Goal: Task Accomplishment & Management: Use online tool/utility

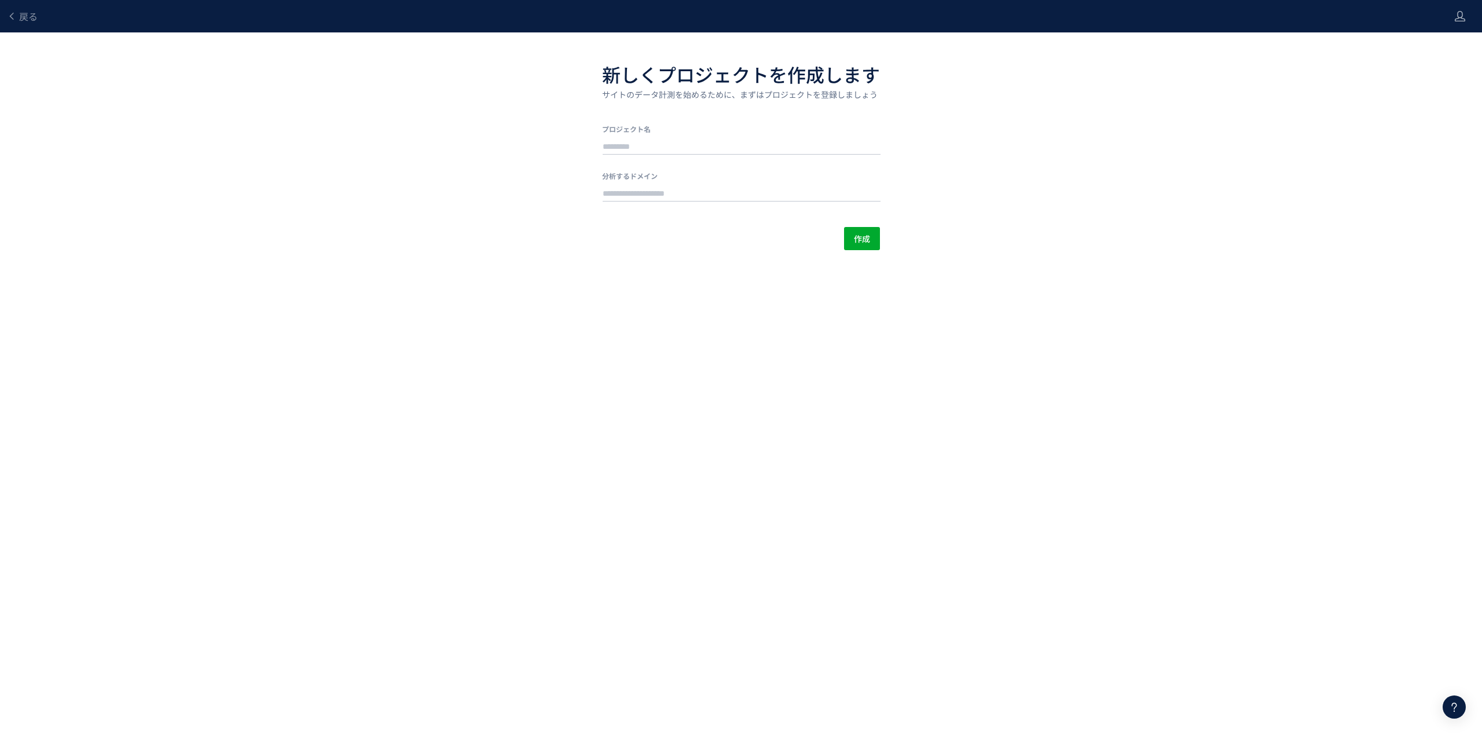
drag, startPoint x: 545, startPoint y: 107, endPoint x: 623, endPoint y: 48, distance: 97.9
click at [546, 106] on div "戻る 新しくプロジェクトを作成します サイトのデータ計測を始めるために、まずはプロジェクトを登録しましょう プロジェクト名 分析するドメイン 作成" at bounding box center [741, 125] width 1482 height 250
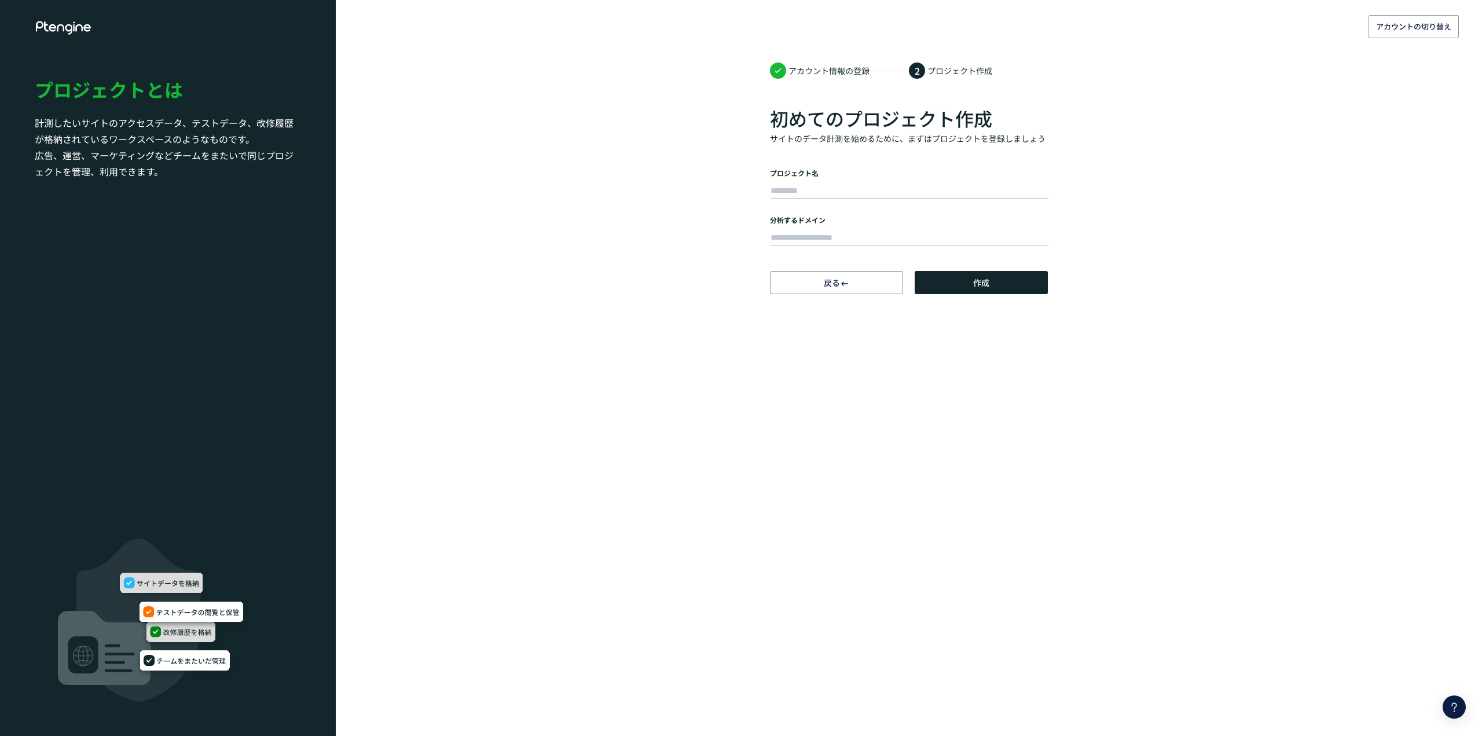
click at [684, 145] on div "アカウントの切り替え アカウント情報の登録 2 プロジェクト作成 初めてのプロジェクト作成 サイトのデータ計測を始めるために、まずはプロジェクトを登録しましょ…" at bounding box center [741, 147] width 1482 height 294
drag, startPoint x: 500, startPoint y: 359, endPoint x: 493, endPoint y: 350, distance: 11.9
click at [498, 359] on body "アカウントの切り替え アカウント情報の登録 2 プロジェクト作成 初めてのプロジェクト作成 サイトのデータ計測を始めるために、まずはプロジェクトを登録しましょ…" at bounding box center [741, 368] width 1482 height 736
click at [111, 97] on h1 "プロジェクトとは" at bounding box center [168, 89] width 266 height 27
click at [73, 30] on icon at bounding box center [64, 28] width 58 height 14
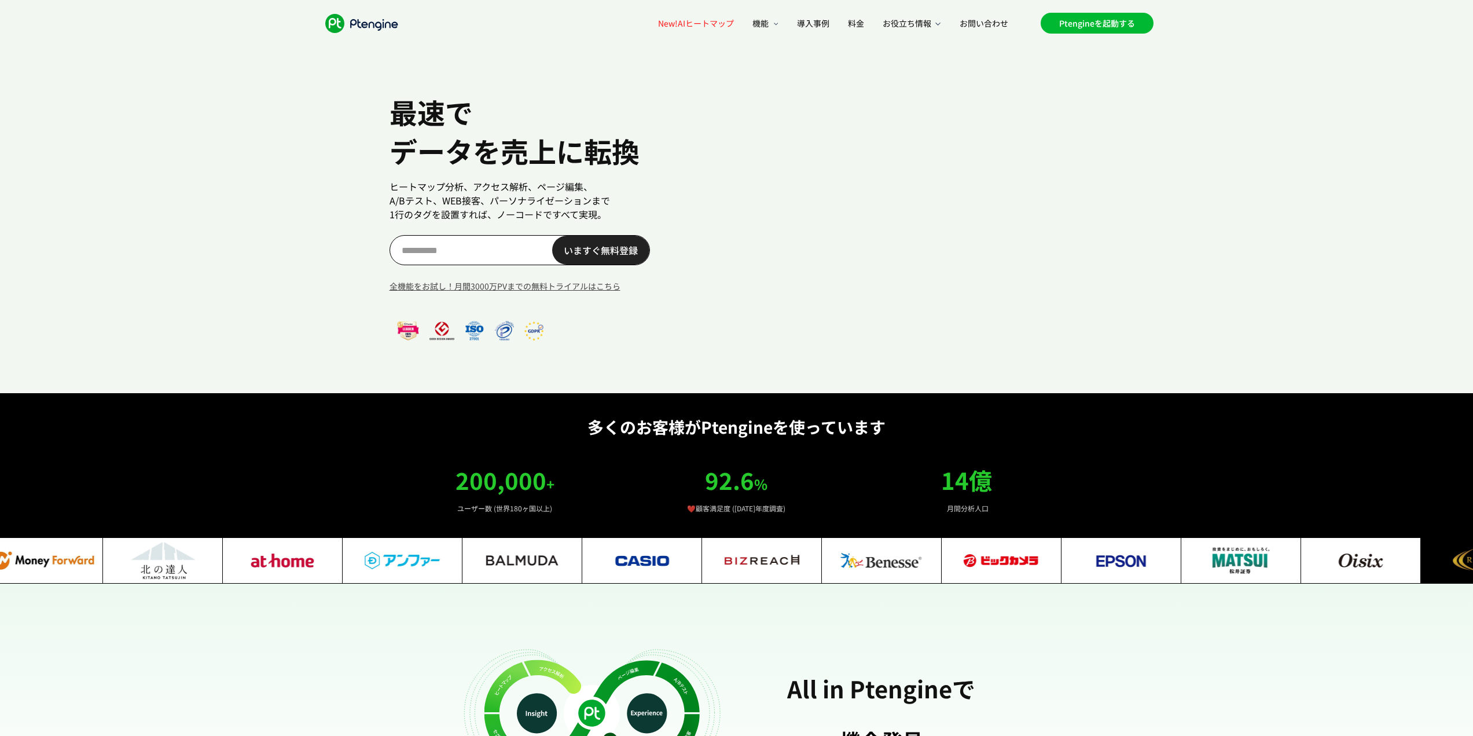
scroll to position [0, 19]
click at [1113, 23] on link "Ptengineを起動する" at bounding box center [1097, 23] width 113 height 21
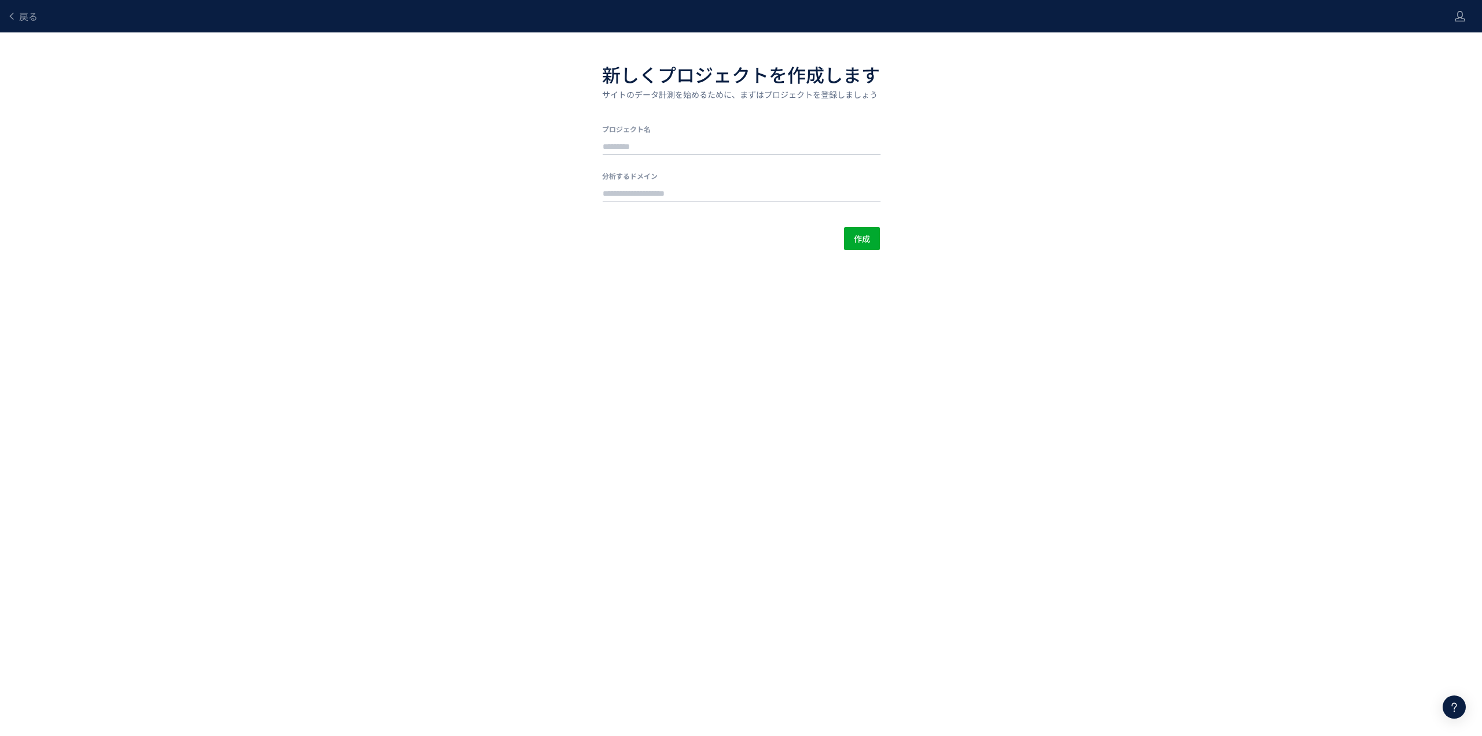
click at [654, 156] on div at bounding box center [741, 145] width 278 height 23
click at [658, 138] on div at bounding box center [742, 146] width 278 height 16
click at [657, 139] on input "text" at bounding box center [742, 147] width 278 height 16
type input "****"
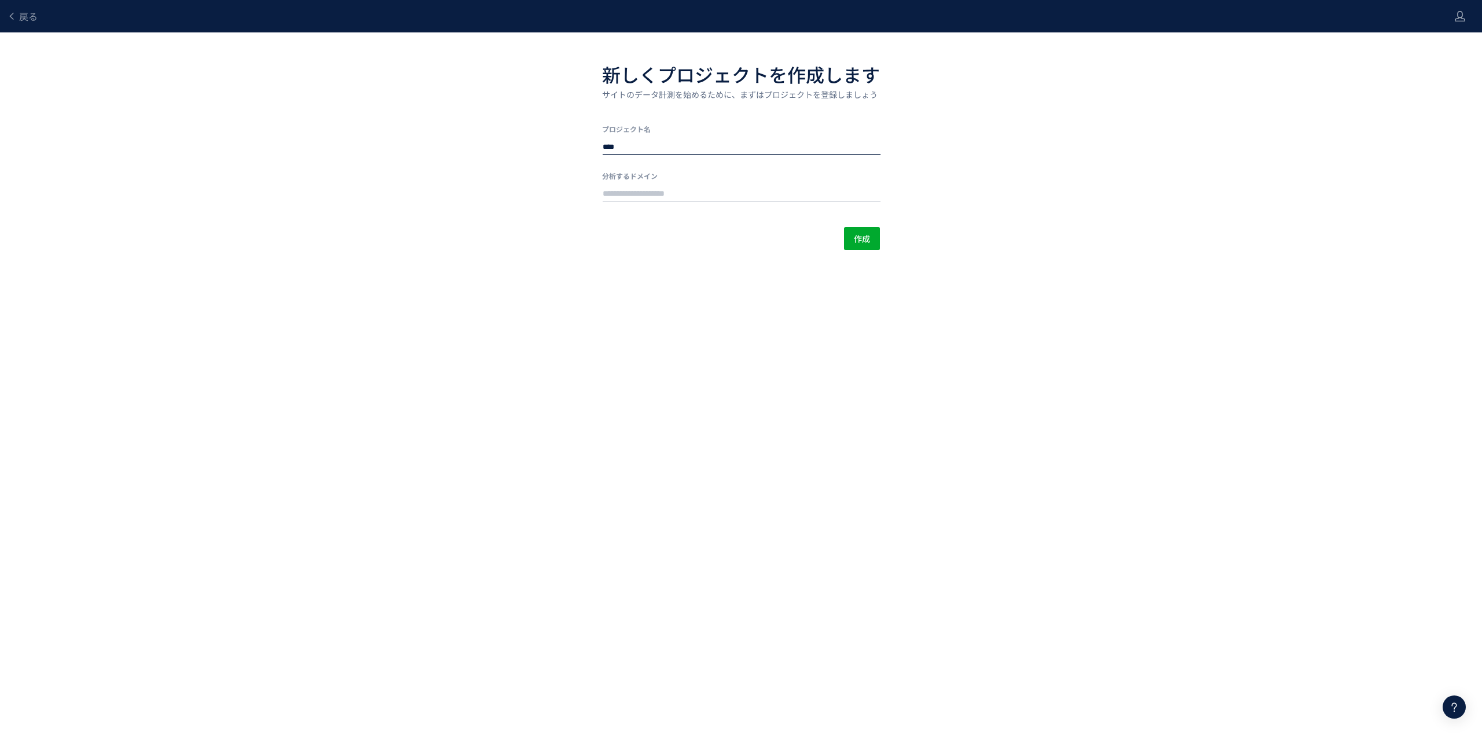
drag, startPoint x: 497, startPoint y: 285, endPoint x: 481, endPoint y: 294, distance: 18.2
click at [493, 279] on body "戻る 新しくプロジェクトを作成します サイトのデータ計測を始めるために、まずはプロジェクトを登録しましょう プロジェクト名 **** 分析するドメイン 作成 …" at bounding box center [741, 368] width 1482 height 736
drag, startPoint x: 454, startPoint y: 305, endPoint x: 712, endPoint y: 94, distance: 333.6
click at [467, 307] on body "戻る 新しくプロジェクトを作成します サイトのデータ計測を始めるために、まずはプロジェクトを登録しましょう プロジェクト名 **** 分析するドメイン 作成 …" at bounding box center [741, 368] width 1482 height 736
click at [697, 187] on input "text" at bounding box center [742, 194] width 278 height 16
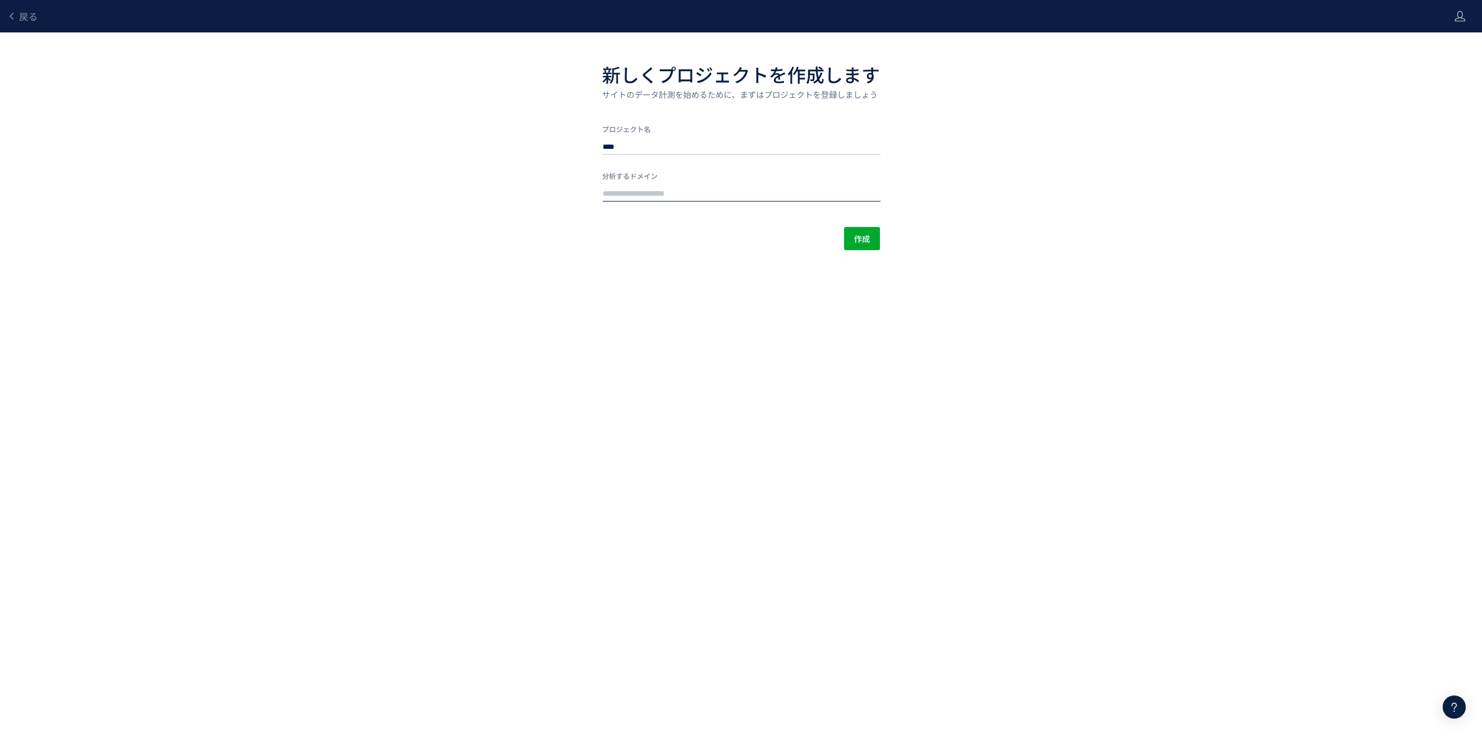
paste input "**********"
type input "**********"
drag, startPoint x: 645, startPoint y: 359, endPoint x: 761, endPoint y: 317, distance: 123.0
click at [646, 359] on body "**********" at bounding box center [741, 368] width 1482 height 736
click at [864, 238] on span "作成" at bounding box center [862, 238] width 16 height 23
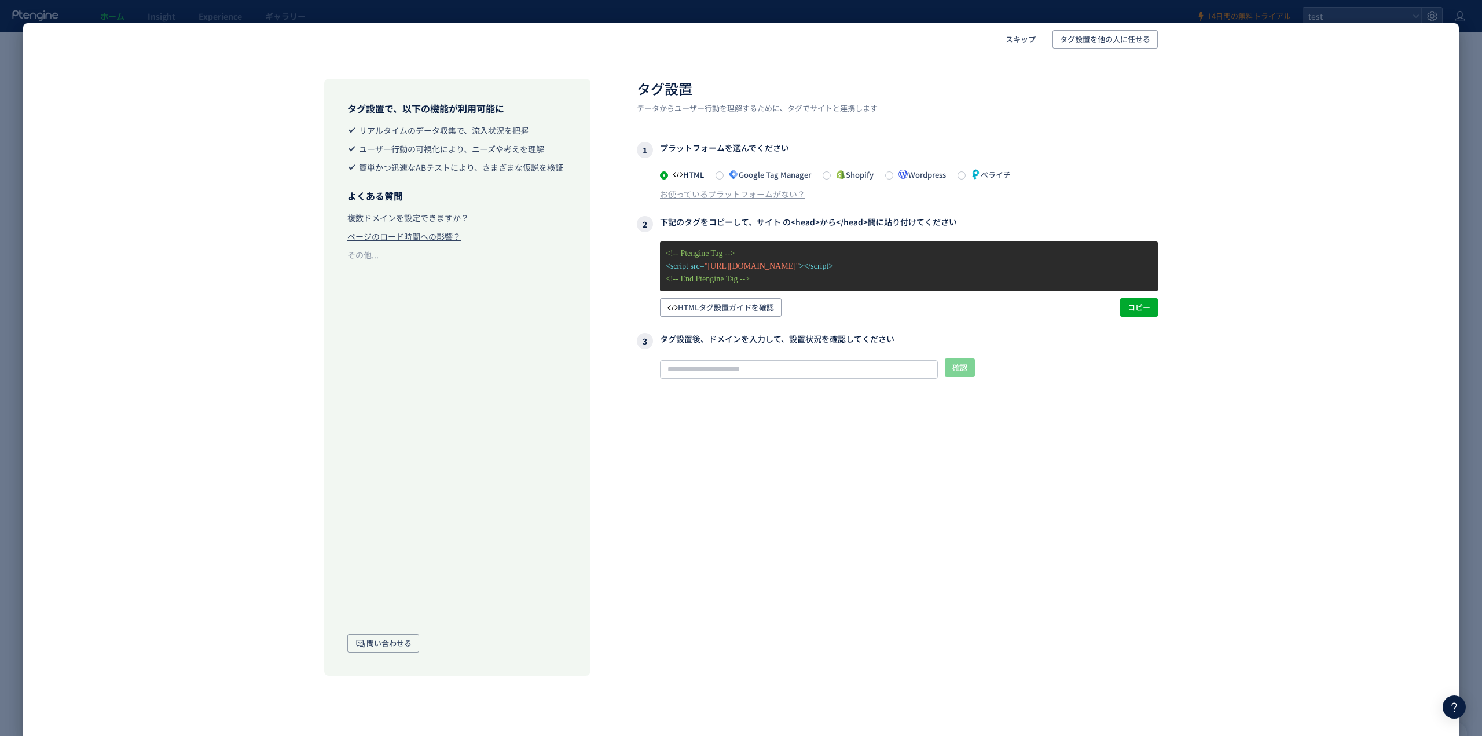
click at [818, 278] on p "<!-- End Ptengine Tag -->" at bounding box center [909, 279] width 486 height 13
drag, startPoint x: 821, startPoint y: 282, endPoint x: 629, endPoint y: 252, distance: 194.0
click at [629, 252] on div "タグ設置で、以下の機能が利用可能に リアルタイムのデータ収集で、流入状況を把握 ユーザー行動の可視化により、ニーズや考えを理解 簡単かつ迅速なABテストにより…" at bounding box center [740, 366] width 949 height 620
copy div "<!-- Ptengine Tag --> <script src= "[URL][DOMAIN_NAME]" ></script> <!-- End Pte…"
click at [727, 446] on div "タグが確認できません このサイトでタグが確認できませんので、 記事 に記載されたタグ設定を従って設定してください。また、弊社まで お問い合わせ ください。" at bounding box center [909, 418] width 498 height 66
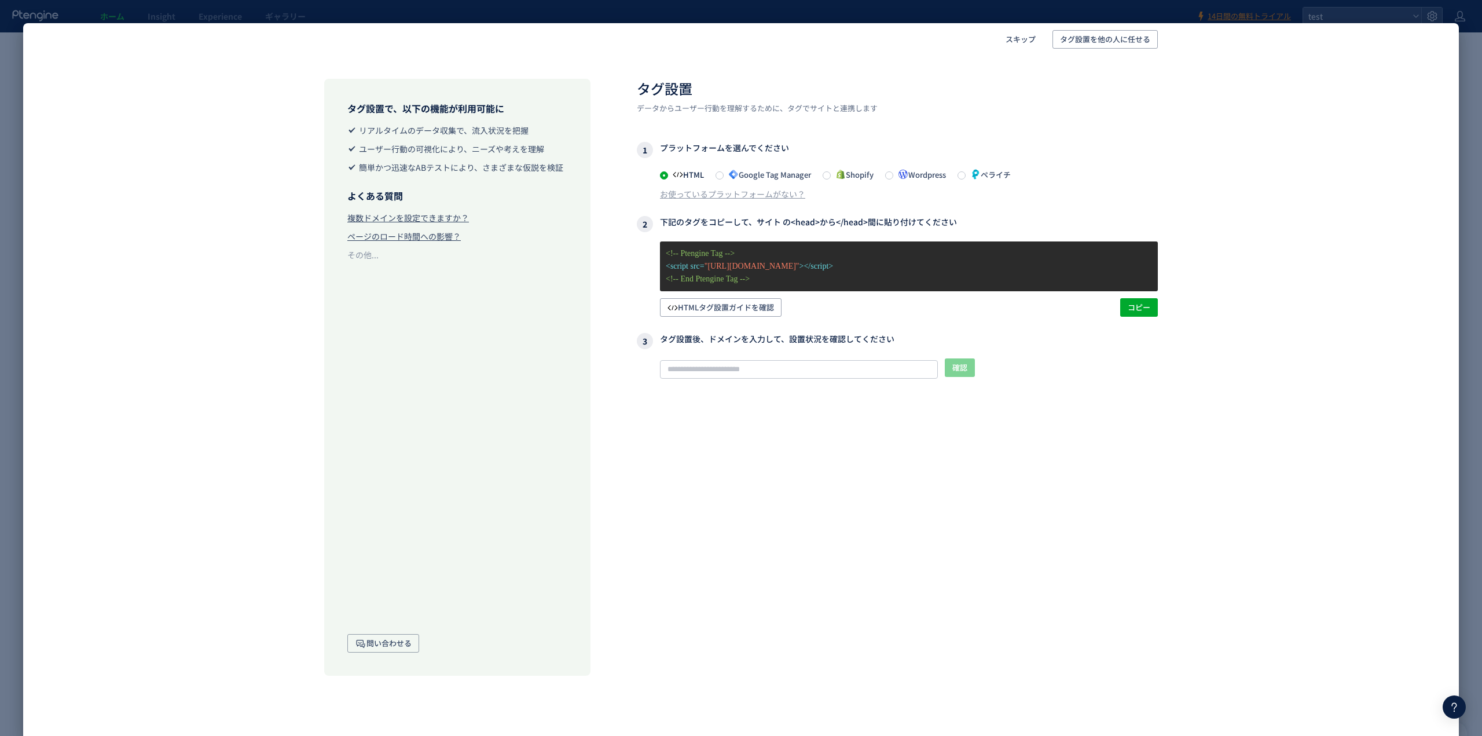
click at [453, 273] on div "タグ設置で、以下の機能が利用可能に リアルタイムのデータ収集で、流入状況を把握 ユーザー行動の可視化により、ニーズや考えを理解 簡単かつ迅速なABテストにより…" at bounding box center [457, 377] width 266 height 597
click at [1451, 20] on div "スキップ タグ設置を他の人に任せる タグ設置で、以下の機能が利用可能に リアルタイムのデータ収集で、流入状況を把握 ユーザー行動の可視化により、ニーズや考えを…" at bounding box center [741, 368] width 1482 height 736
click at [1460, 50] on div "スキップ タグ設置を他の人に任せる タグ設置で、以下の機能が利用可能に リアルタイムのデータ収集で、流入状況を把握 ユーザー行動の可視化により、ニーズや考えを…" at bounding box center [741, 368] width 1482 height 736
click at [1456, 54] on div "スキップ タグ設置を他の人に任せる タグ設置で、以下の機能が利用可能に リアルタイムのデータ収集で、流入状況を把握 ユーザー行動の可視化により、ニーズや考えを…" at bounding box center [740, 379] width 1435 height 712
click at [1031, 34] on span "スキップ" at bounding box center [1020, 39] width 30 height 19
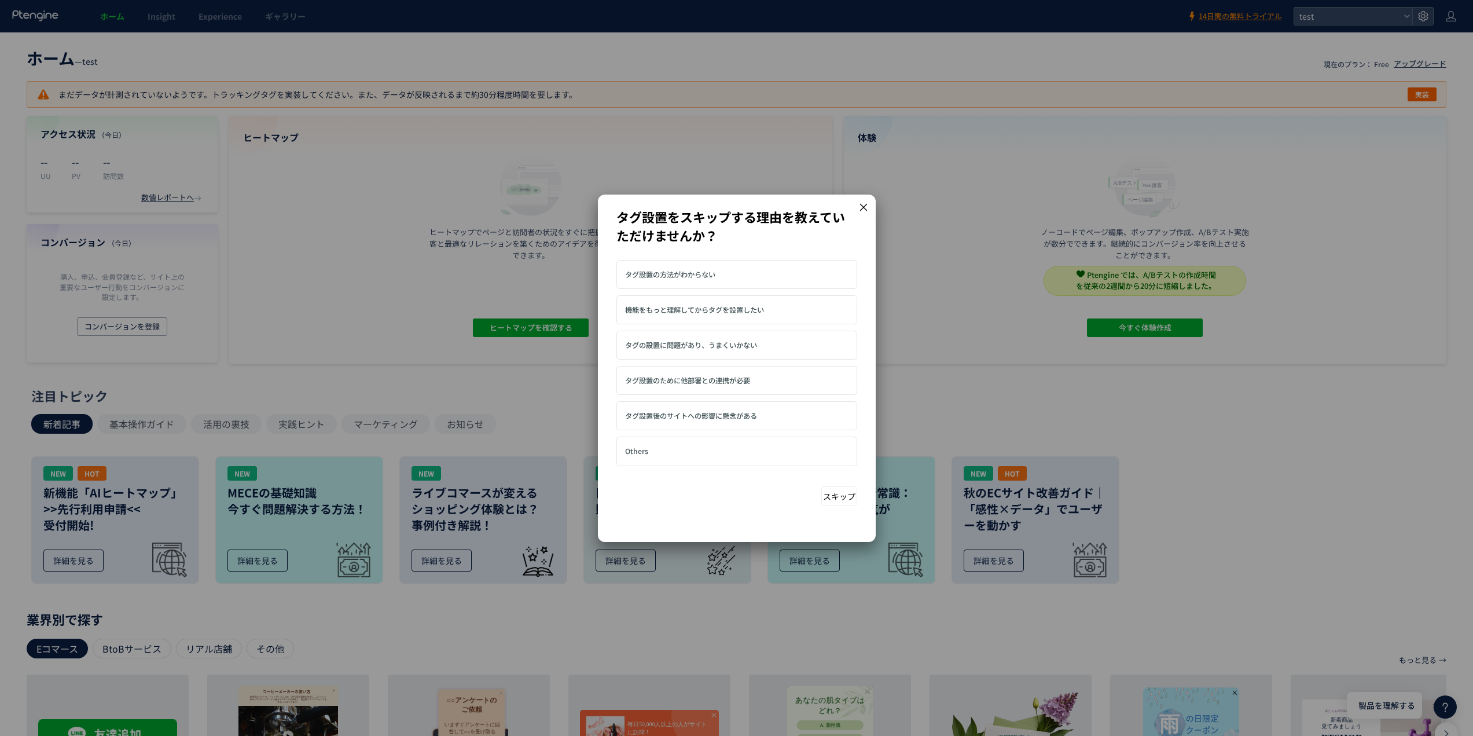
click at [861, 207] on icon at bounding box center [863, 207] width 10 height 10
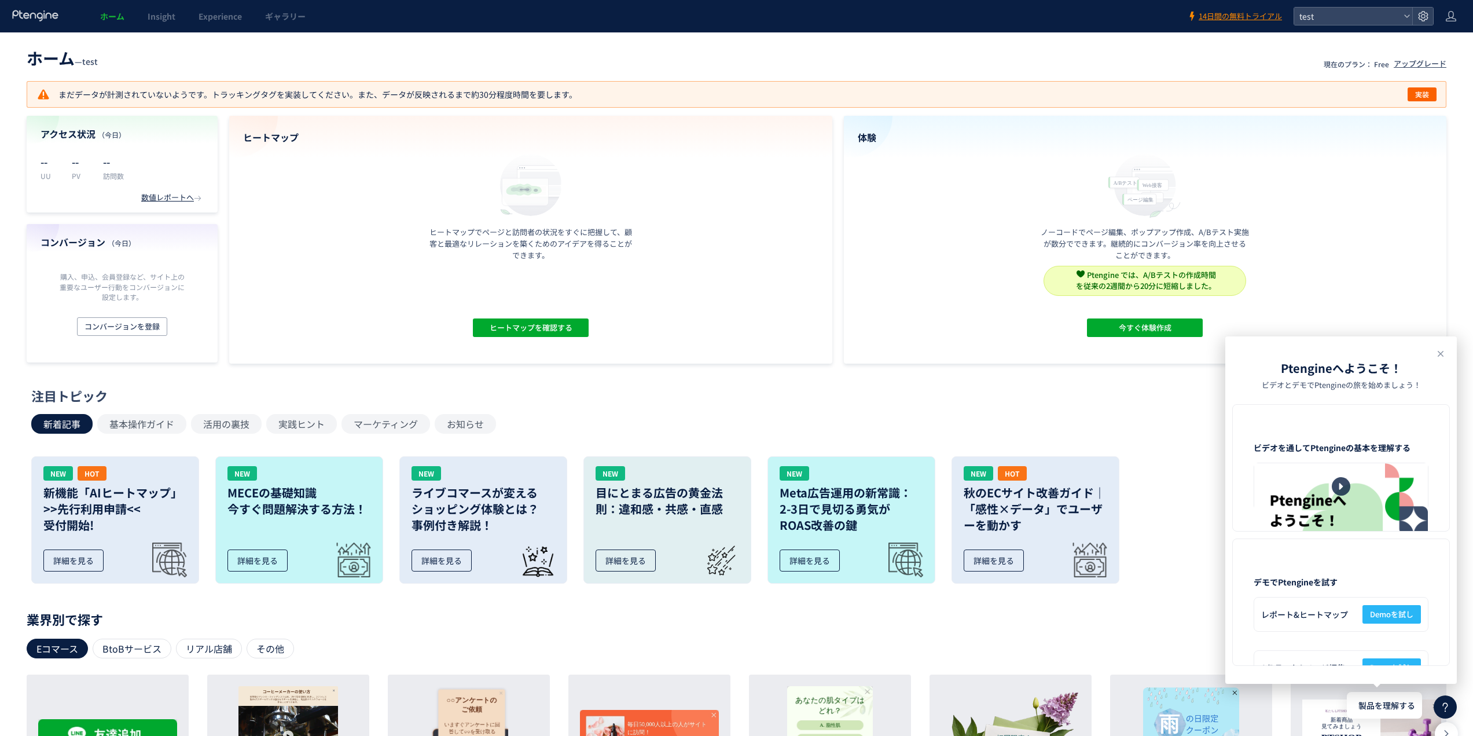
scroll to position [307, 0]
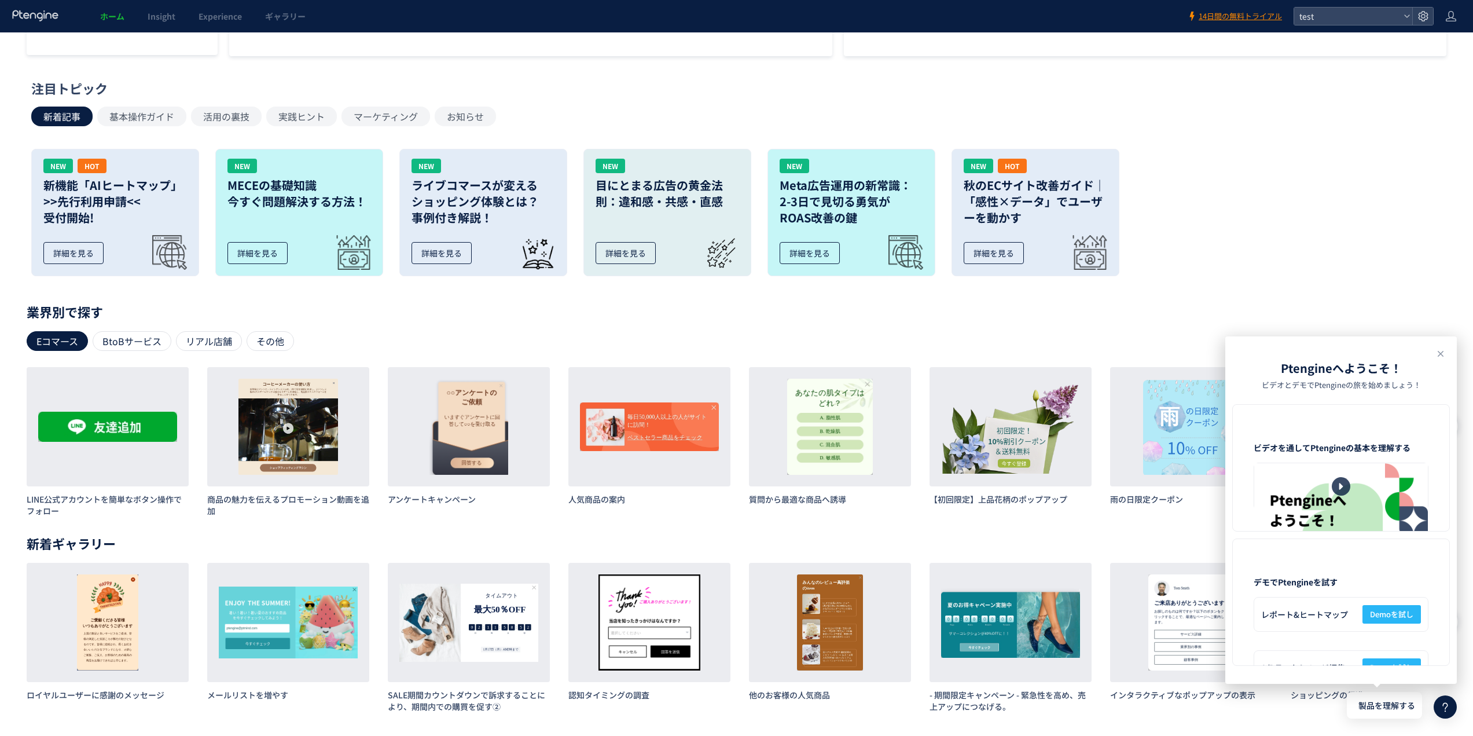
click at [1438, 348] on icon at bounding box center [1441, 354] width 14 height 14
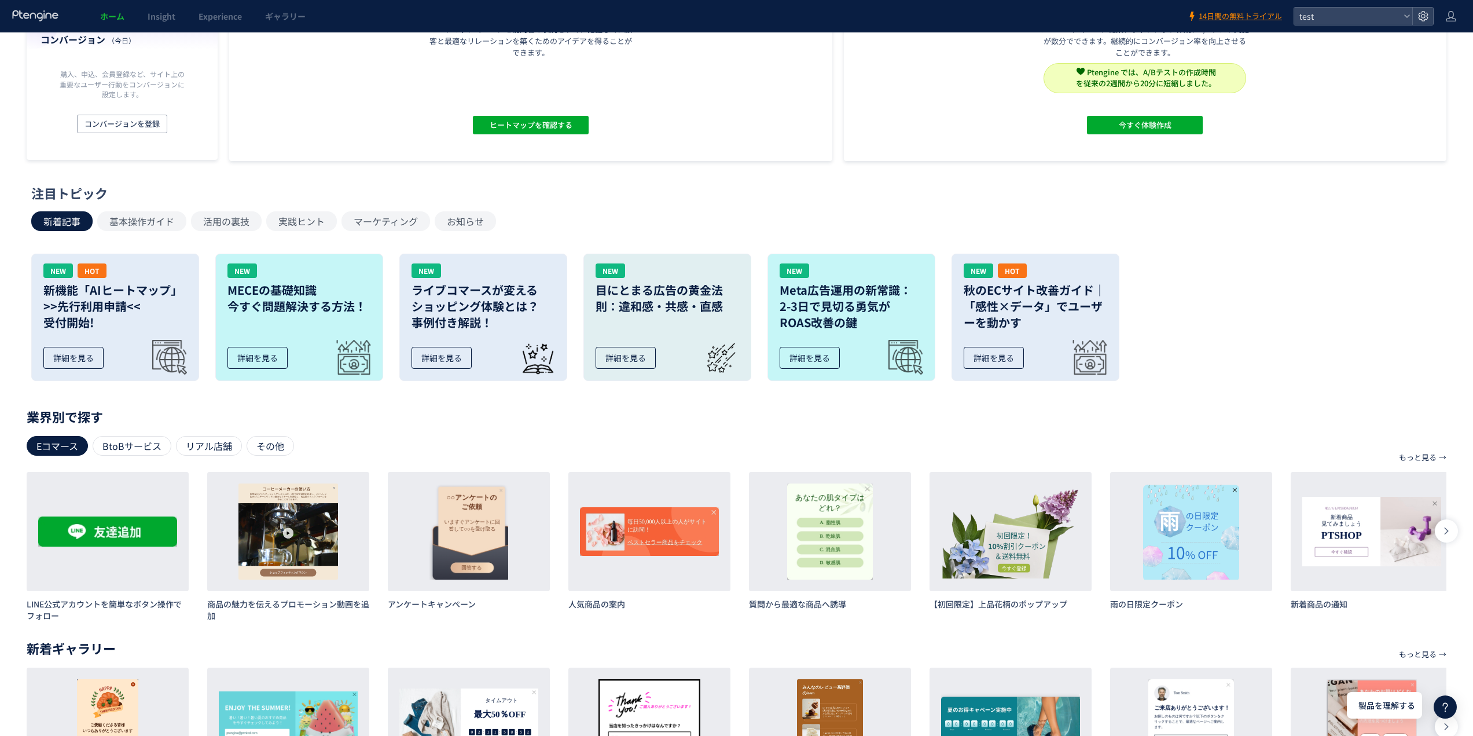
scroll to position [0, 0]
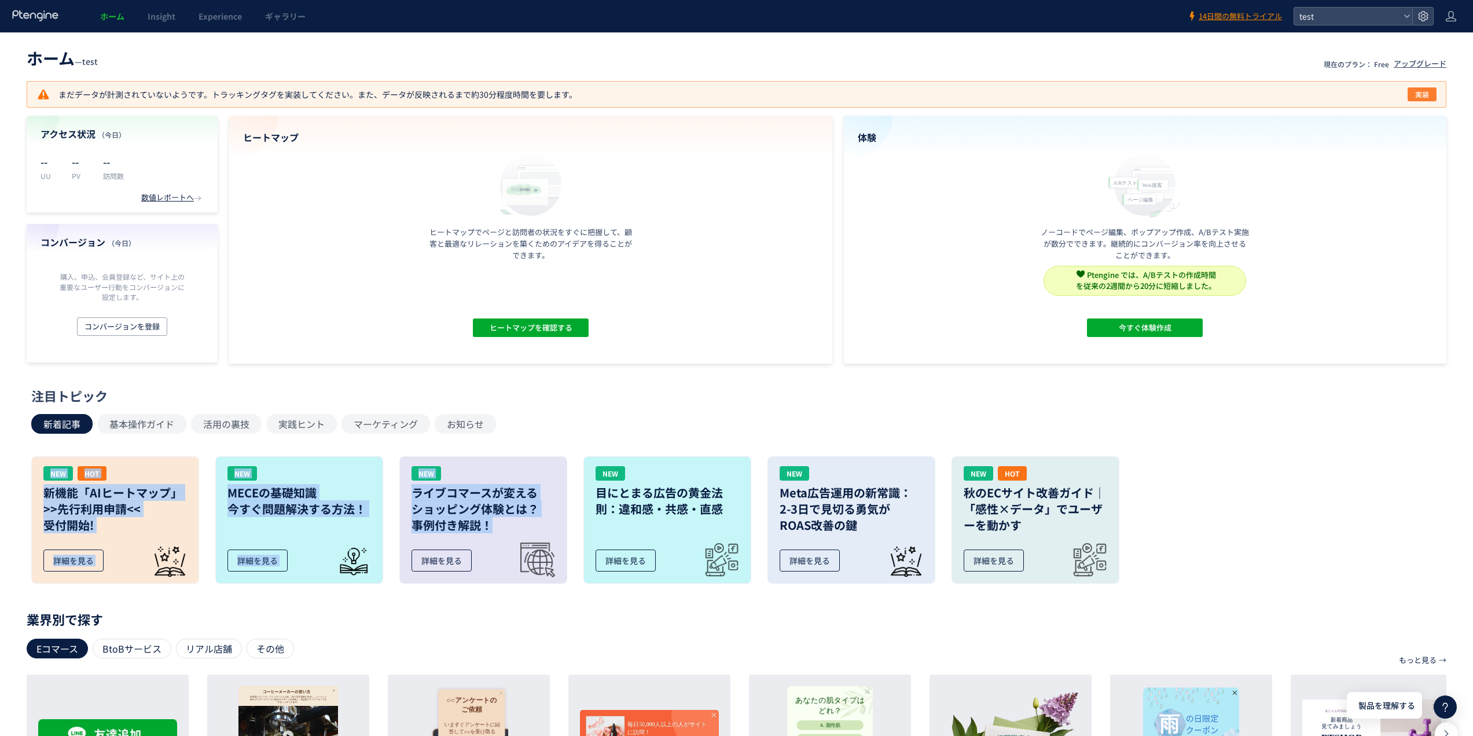
click at [1423, 93] on span "実装" at bounding box center [1422, 94] width 14 height 14
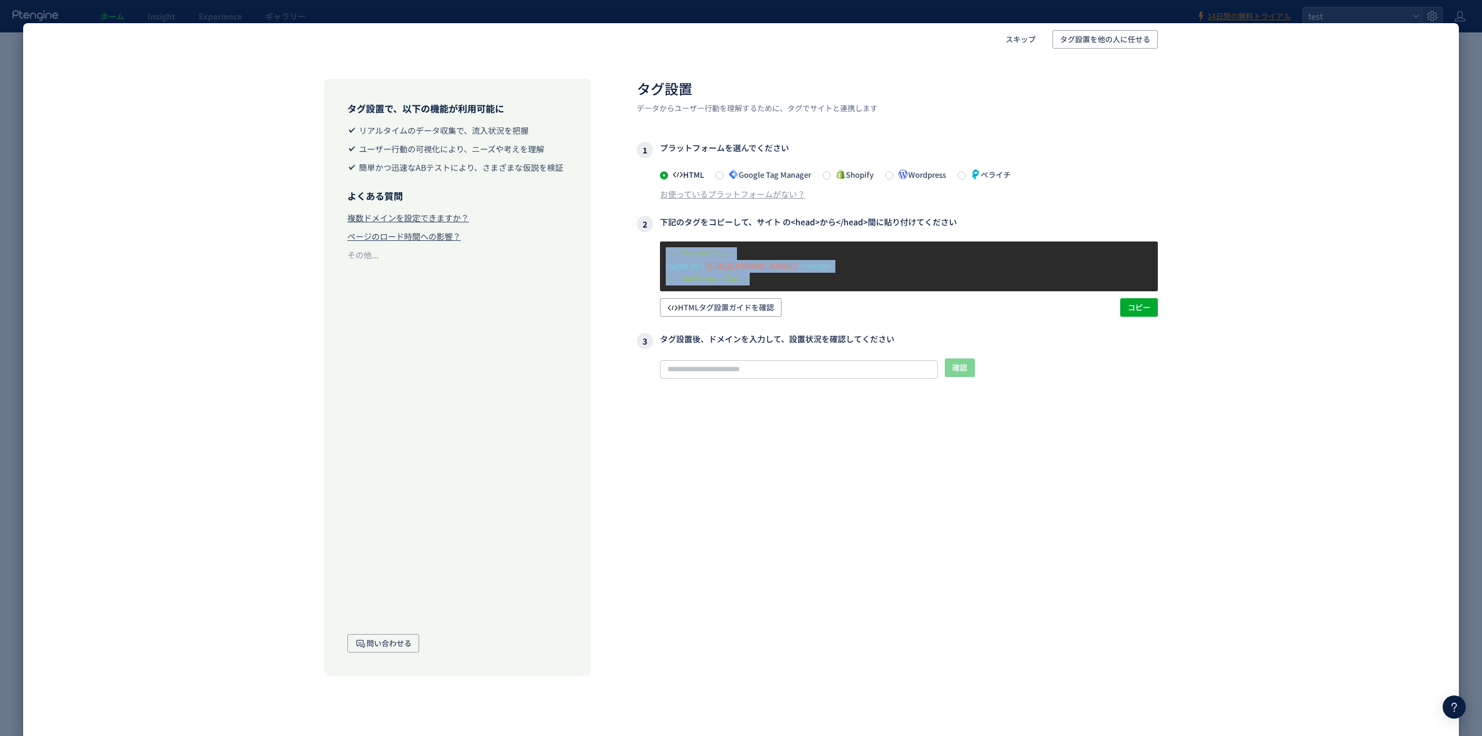
drag, startPoint x: 783, startPoint y: 281, endPoint x: 655, endPoint y: 248, distance: 131.4
click at [655, 248] on div "<!-- Ptengine Tag --> <script src= "[URL][DOMAIN_NAME]" ></script> <!-- End Pte…" at bounding box center [897, 278] width 521 height 75
copy div "<!-- Ptengine Tag --> <script src= "[URL][DOMAIN_NAME]" ></script> <!-- End Pte…"
click at [612, 291] on div "タグ設置で、以下の機能が利用可能に リアルタイムのデータ収集で、流入状況を把握 ユーザー行動の可視化により、ニーズや考えを理解 簡単かつ迅速なABテストにより…" at bounding box center [740, 366] width 949 height 620
click at [716, 299] on span "HTMLタグ設置ガイドを確認" at bounding box center [720, 307] width 106 height 19
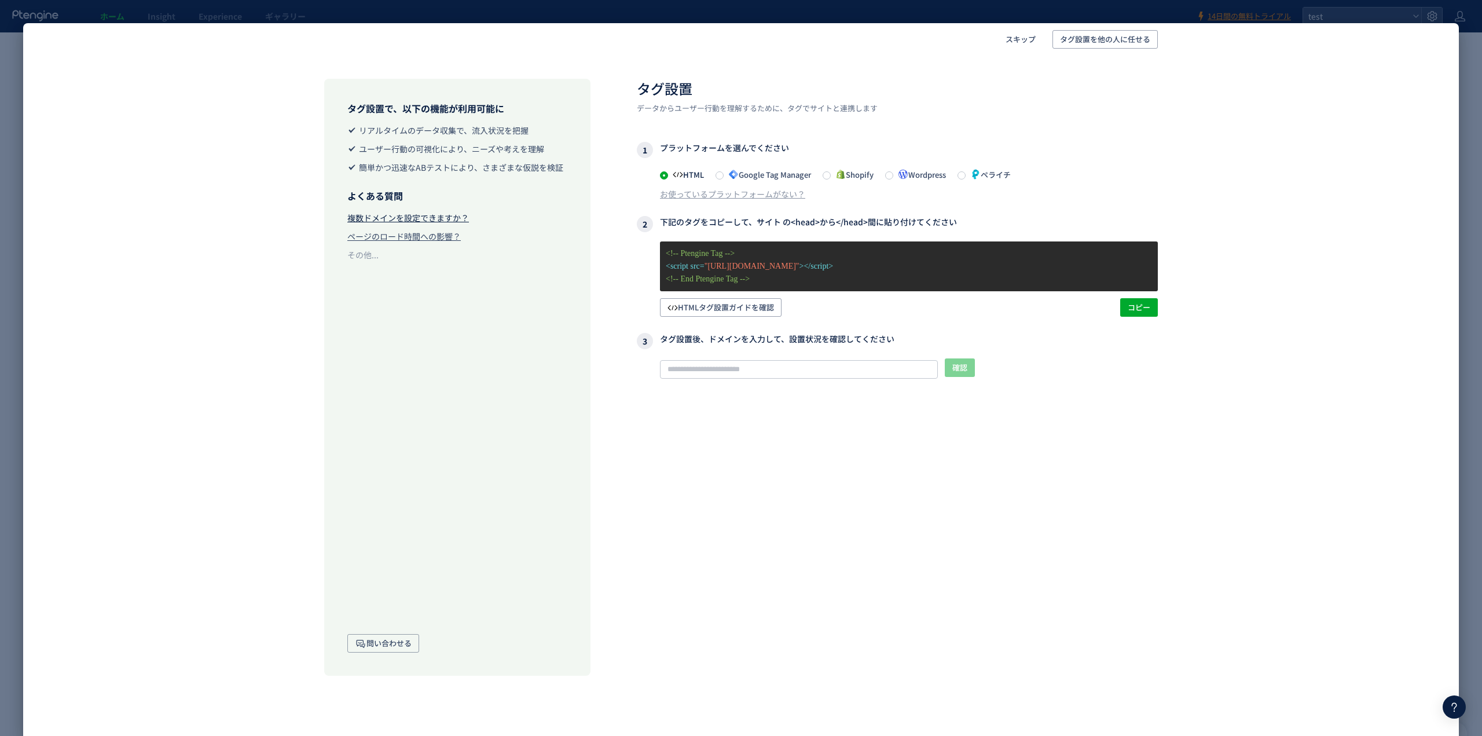
click at [452, 214] on div "複数ドメインを設定できますか？" at bounding box center [408, 218] width 122 height 12
click at [514, 367] on div "タグ設置で、以下の機能が利用可能に リアルタイムのデータ収集で、流入状況を把握 ユーザー行動の可視化により、ニーズや考えを理解 簡単かつ迅速なABテストにより…" at bounding box center [457, 377] width 266 height 597
drag, startPoint x: 905, startPoint y: 501, endPoint x: 891, endPoint y: 494, distance: 15.5
click at [904, 501] on div "タグ設置 データからユーザー行動を理解するために、タグでサイトと連携します 1 プラットフォームを選んでください HTML Google Tag Manage…" at bounding box center [897, 377] width 521 height 597
click at [904, 467] on div "タグ設置 データからユーザー行動を理解するために、タグでサイトと連携します 1 プラットフォームを選んでください HTML Google Tag Manage…" at bounding box center [897, 377] width 521 height 597
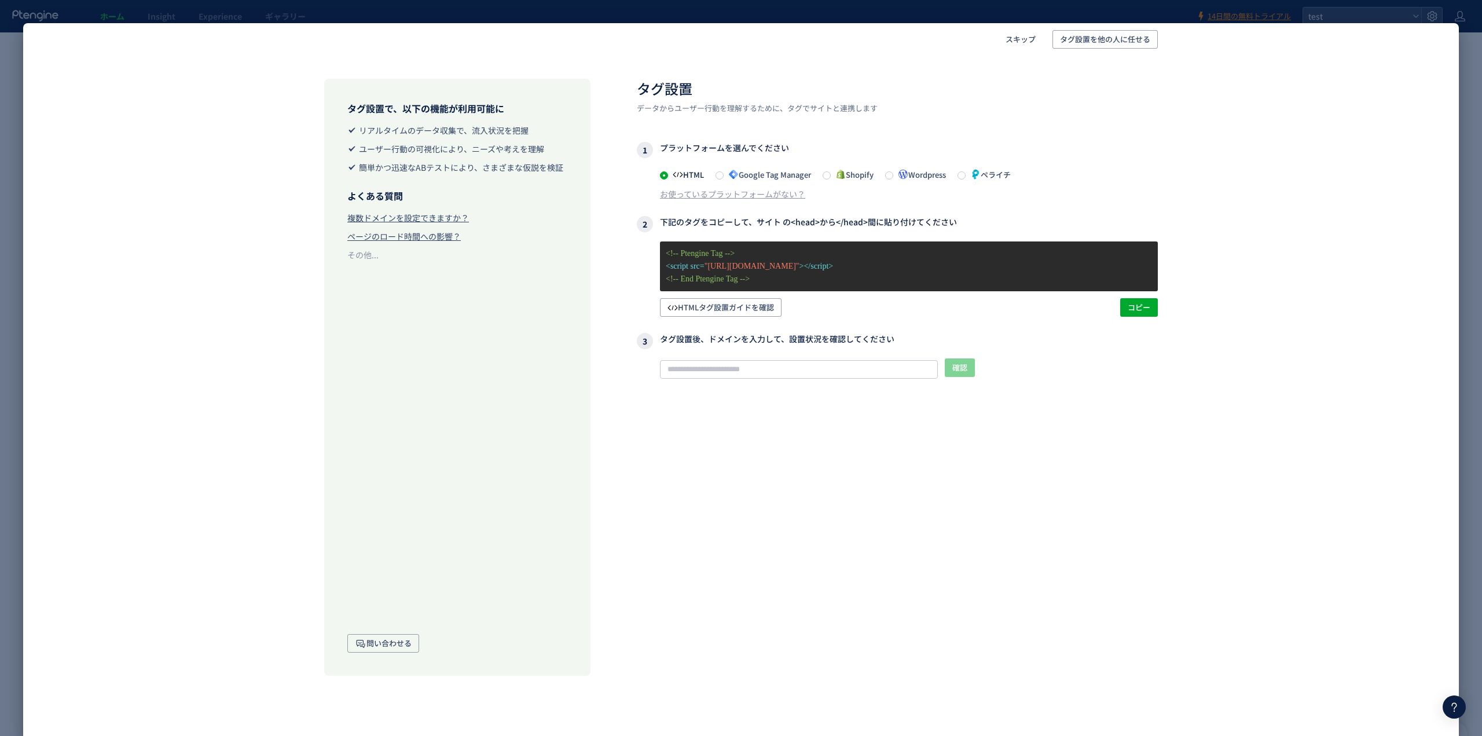
click at [182, 212] on div "タグ設置で、以下の機能が利用可能に リアルタイムのデータ収集で、流入状況を把握 ユーザー行動の可視化により、ニーズや考えを理解 簡単かつ迅速なABテストにより…" at bounding box center [740, 366] width 1435 height 620
click at [1183, 83] on div "タグ設置で、以下の機能が利用可能に リアルタイムのデータ収集で、流入状況を把握 ユーザー行動の可視化により、ニーズや考えを理解 簡単かつ迅速なABテストにより…" at bounding box center [740, 366] width 949 height 620
click at [1102, 46] on span "タグ設置を他の人に任せる" at bounding box center [1105, 39] width 90 height 19
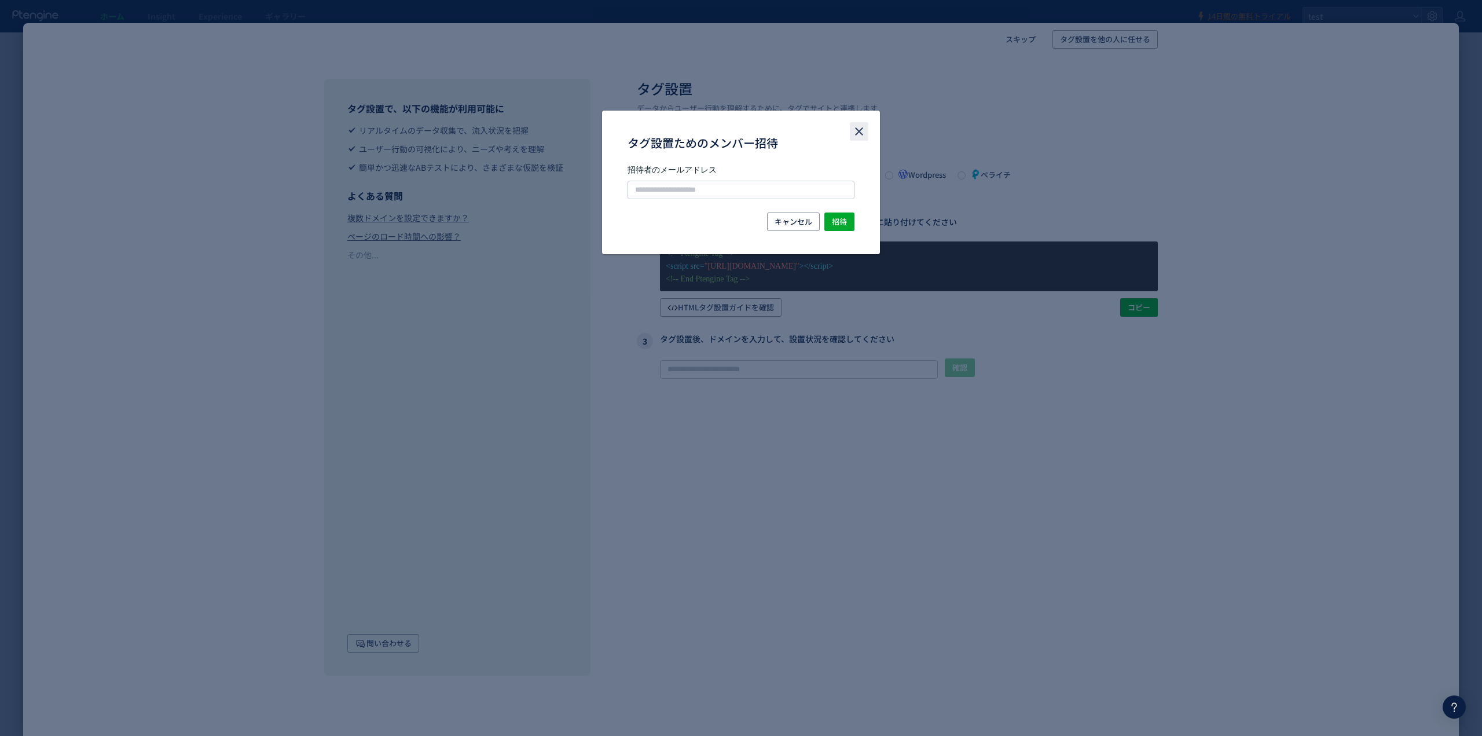
click at [853, 127] on icon "close" at bounding box center [859, 131] width 14 height 14
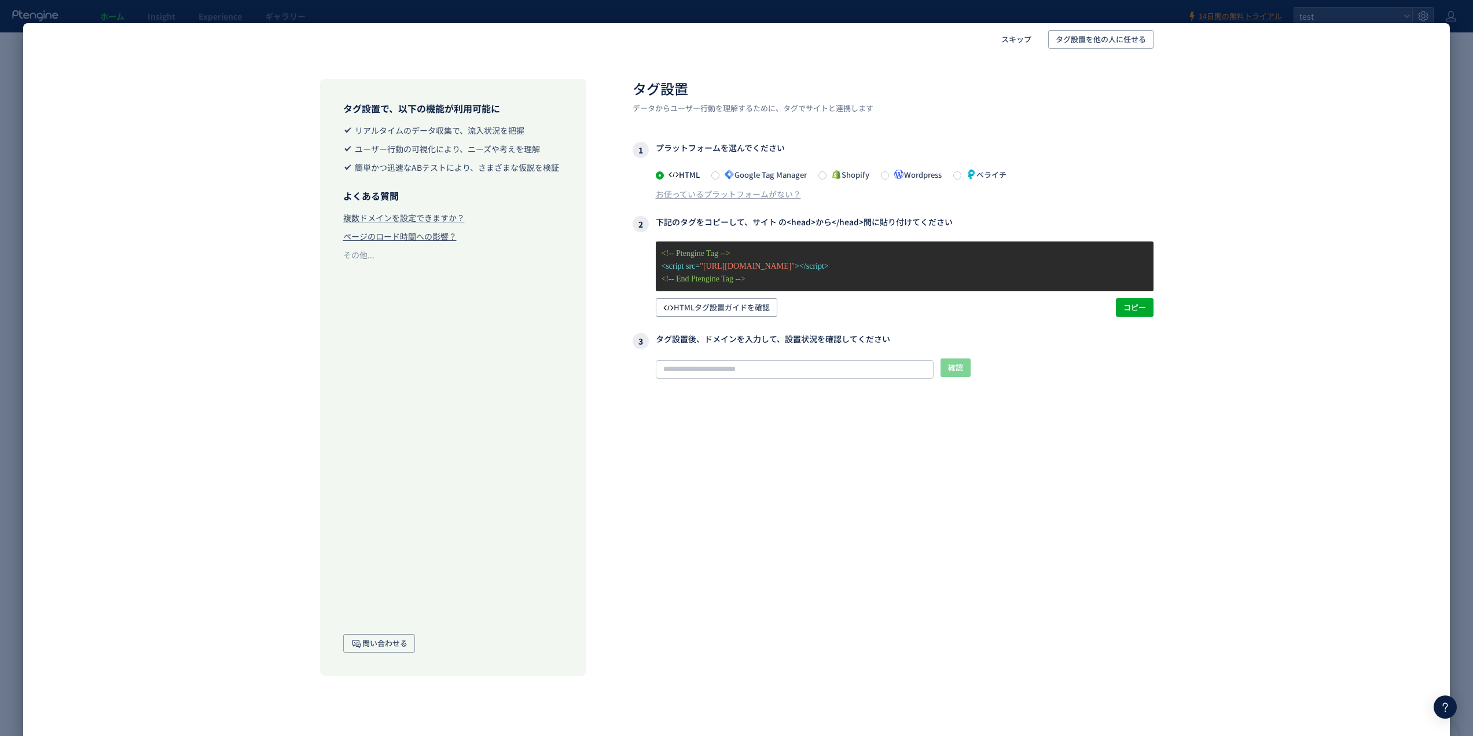
click at [504, 367] on div "タグ設置で、以下の機能が利用可能に リアルタイムのデータ収集で、流入状況を把握 ユーザー行動の可視化により、ニーズや考えを理解 簡単かつ迅速なABテストにより…" at bounding box center [453, 377] width 266 height 597
click at [502, 368] on div "タグ設置で、以下の機能が利用可能に リアルタイムのデータ収集で、流入状況を把握 ユーザー行動の可視化により、ニーズや考えを理解 簡単かつ迅速なABテストにより…" at bounding box center [453, 377] width 266 height 597
click at [440, 218] on div "複数ドメインを設定できますか？" at bounding box center [404, 218] width 122 height 12
